Goal: Find specific page/section: Find specific page/section

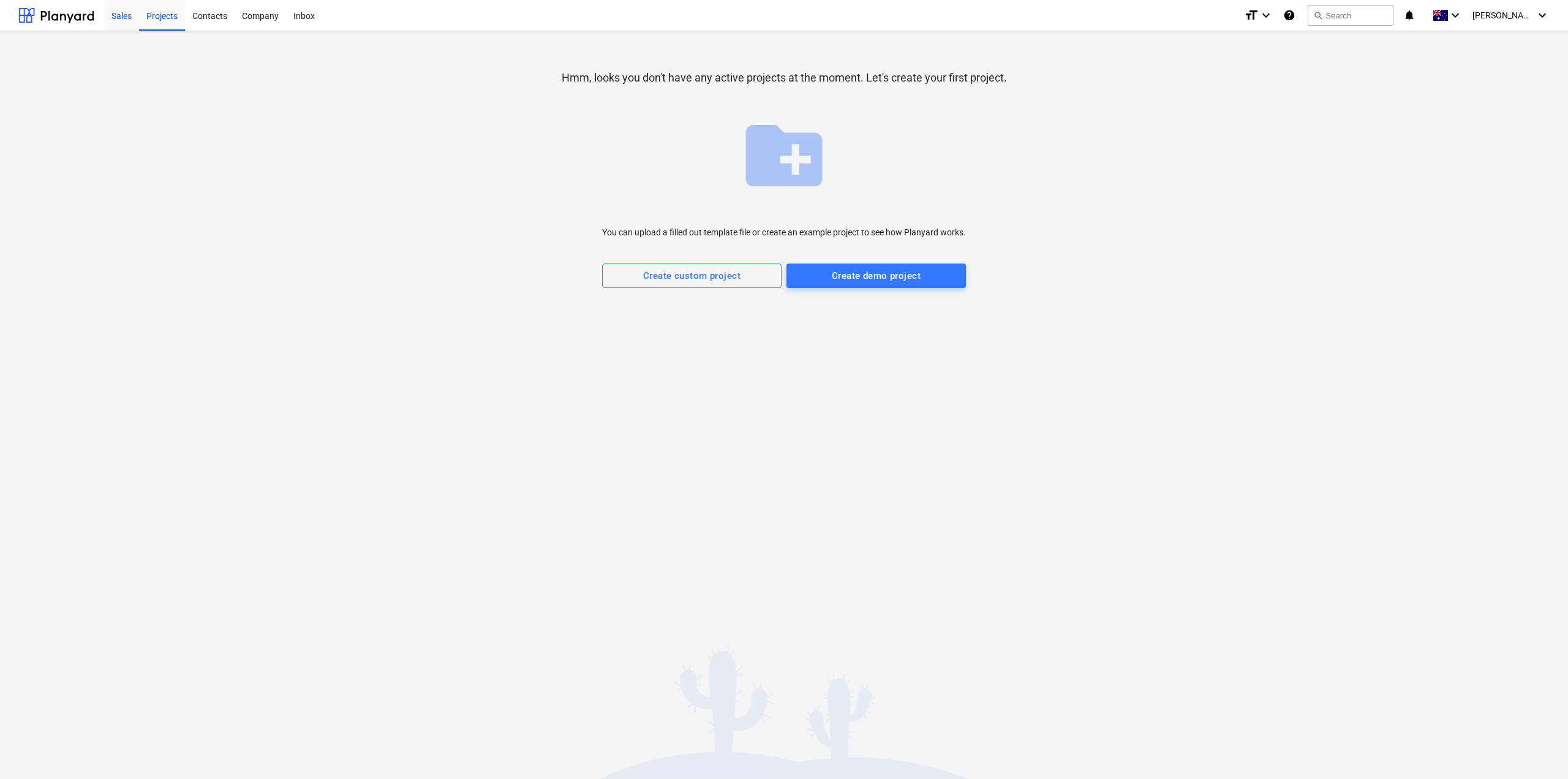
click at [123, 18] on div "Sales" at bounding box center [121, 15] width 35 height 31
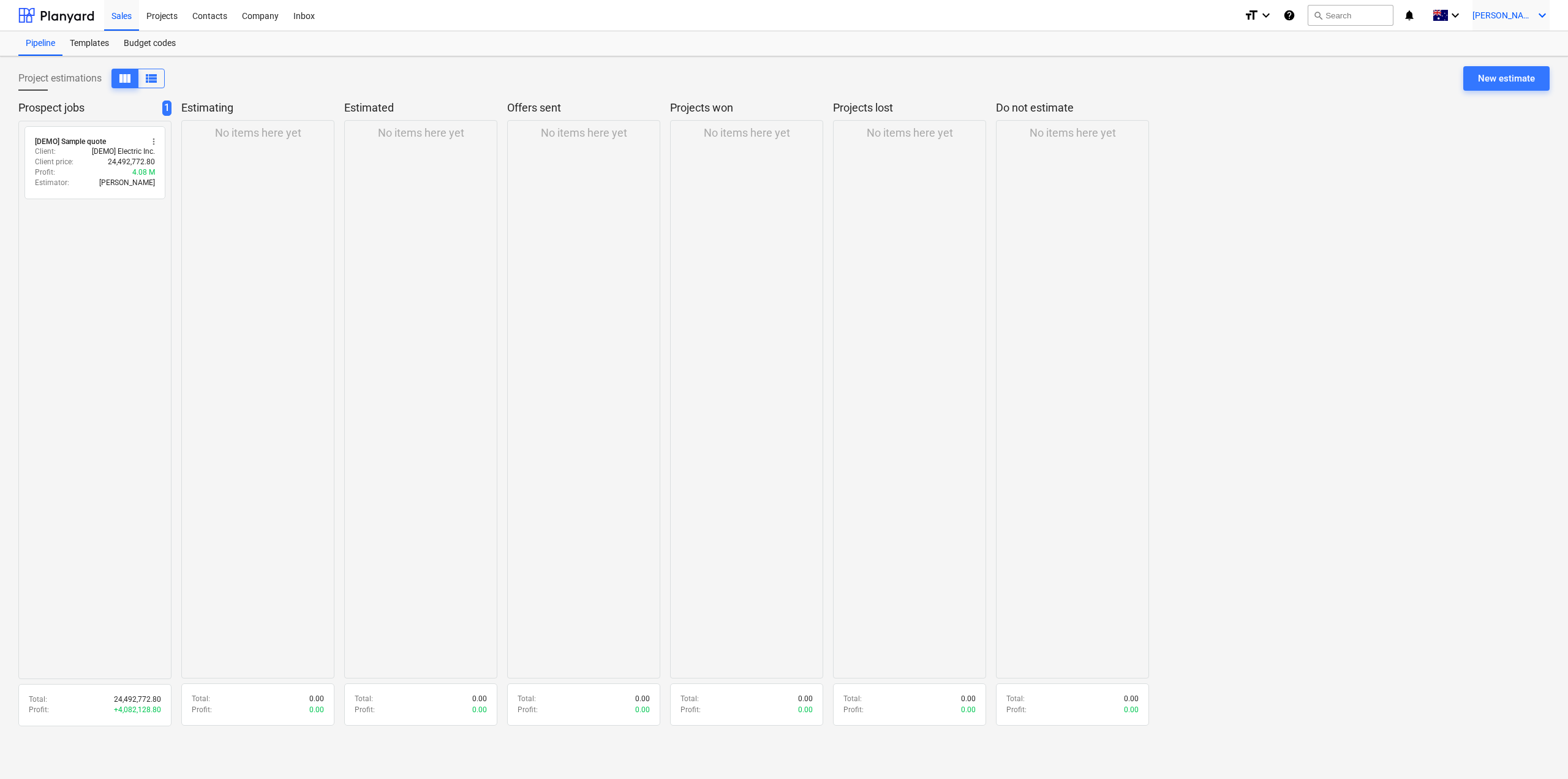
click at [1524, 17] on span "[PERSON_NAME]" at bounding box center [1503, 16] width 62 height 10
click at [1488, 53] on div "FG Platino" at bounding box center [1475, 52] width 135 height 18
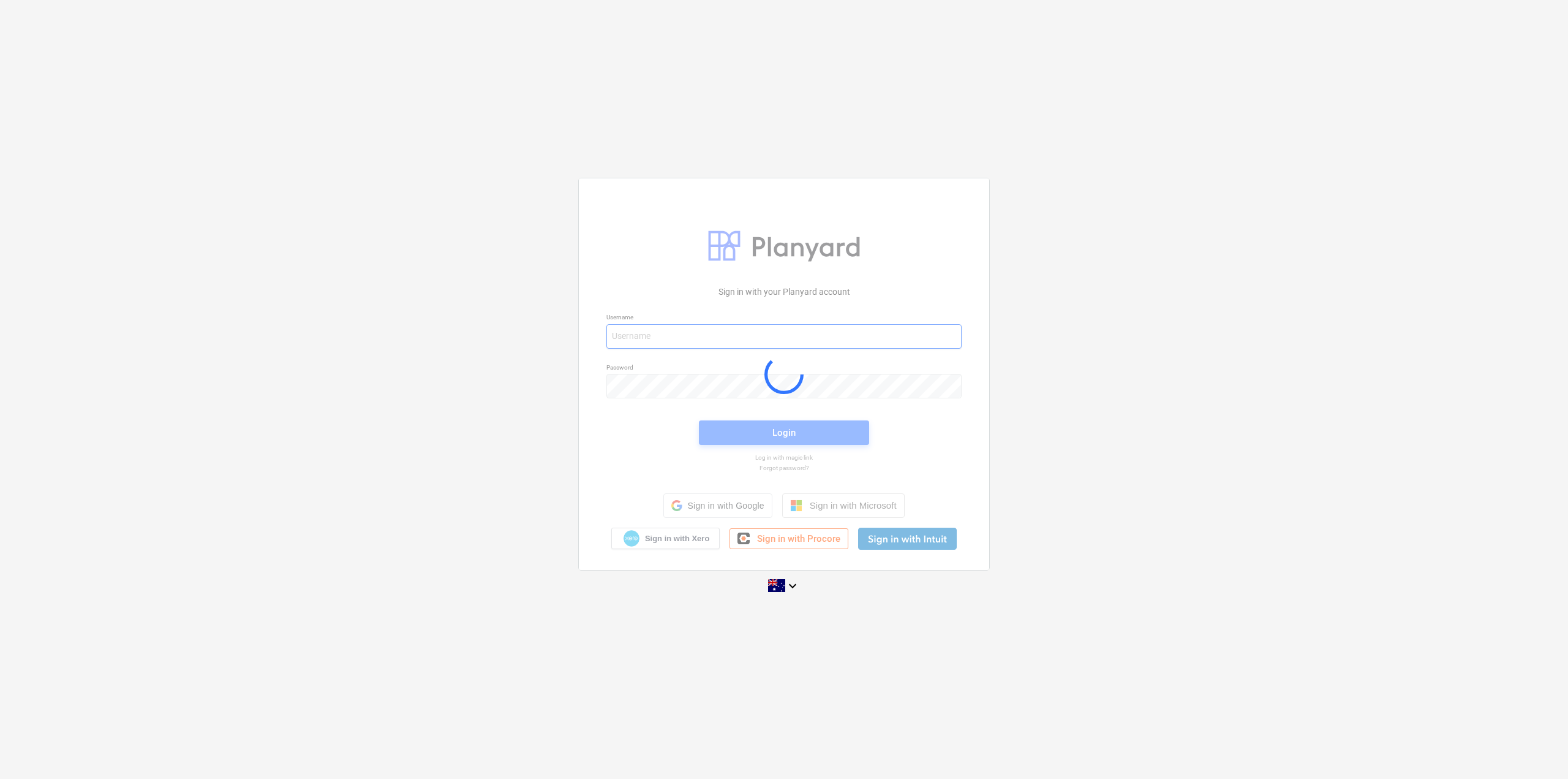
type input "[PERSON_NAME][EMAIL_ADDRESS][DOMAIN_NAME]"
